Goal: Task Accomplishment & Management: Complete application form

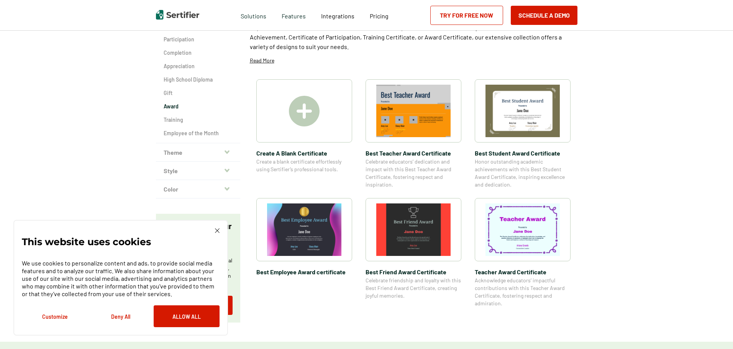
scroll to position [77, 0]
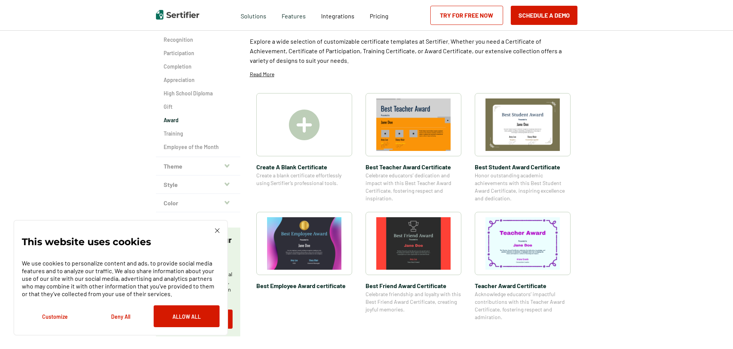
click at [521, 129] on img at bounding box center [522, 124] width 74 height 52
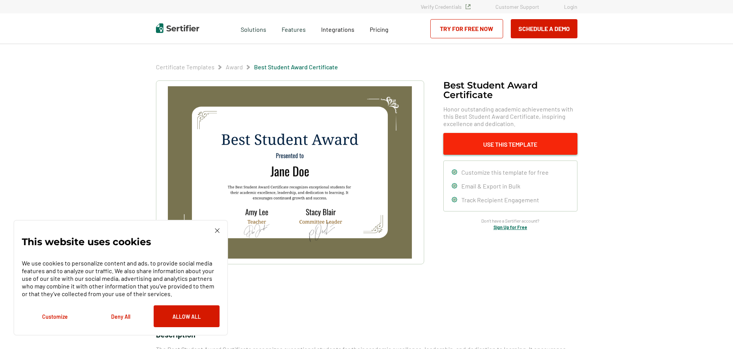
click at [532, 139] on button "Use This Template" at bounding box center [510, 144] width 134 height 22
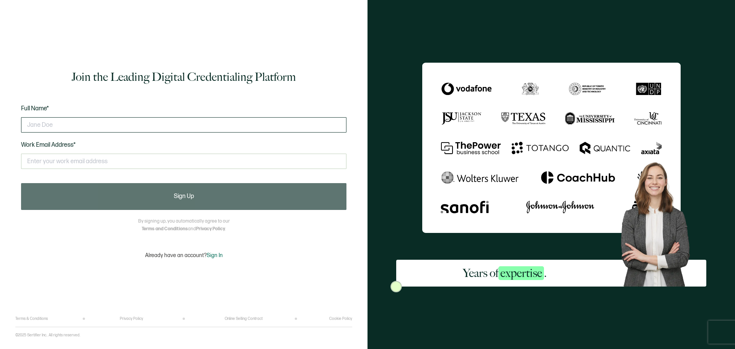
click at [46, 124] on input "text" at bounding box center [183, 124] width 325 height 15
type input "Logan Raines"
